Goal: Information Seeking & Learning: Learn about a topic

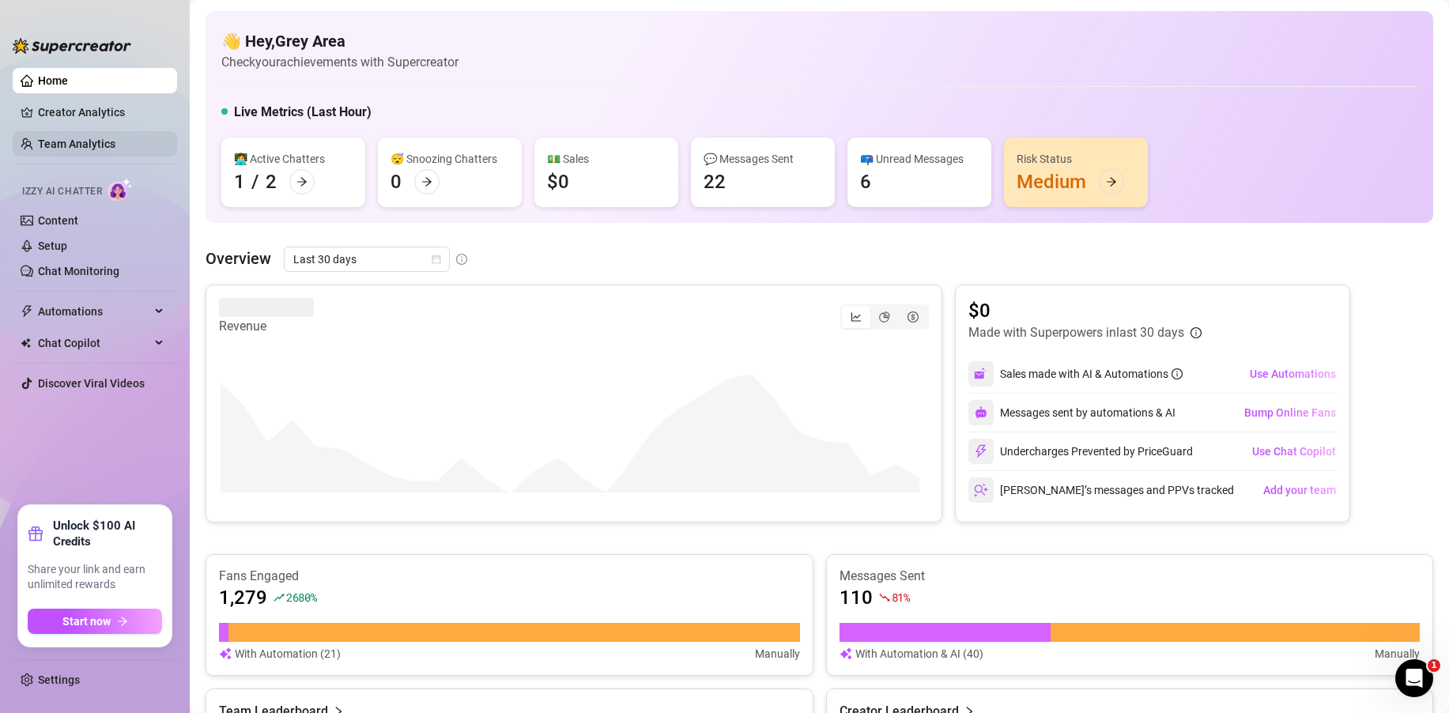
click at [85, 142] on link "Team Analytics" at bounding box center [76, 144] width 77 height 13
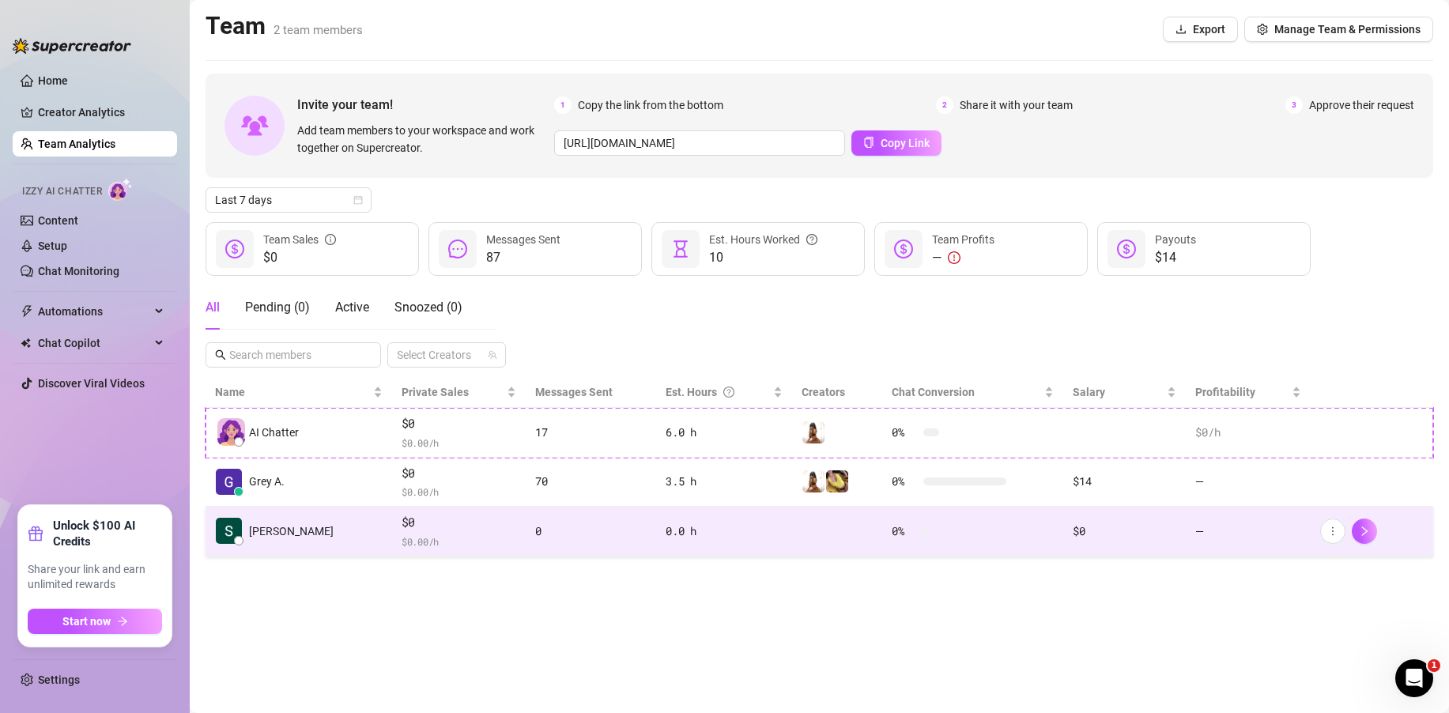
click at [231, 534] on img at bounding box center [229, 531] width 26 height 26
